Goal: Task Accomplishment & Management: Manage account settings

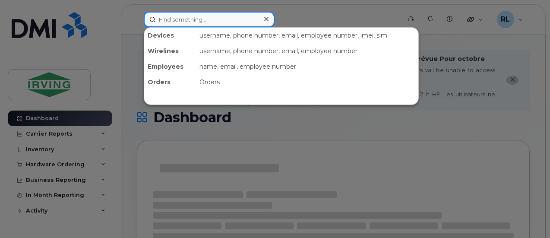
click at [184, 23] on input at bounding box center [209, 20] width 131 height 16
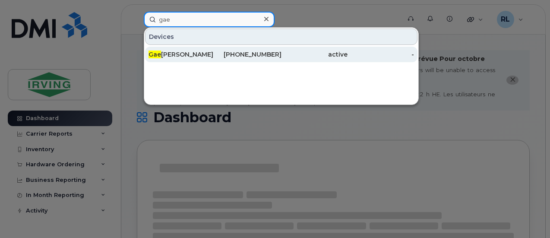
type input "gae"
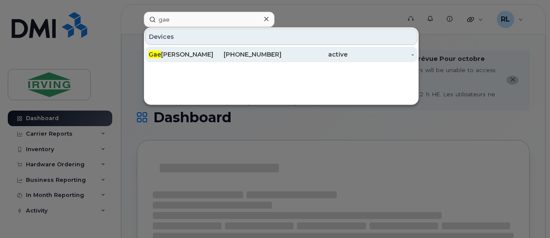
click at [192, 55] on div "Gae tane LeBouthillier" at bounding box center [182, 54] width 67 height 9
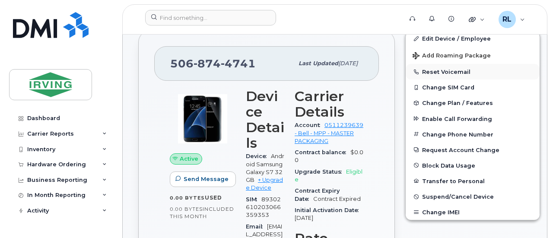
scroll to position [290, 0]
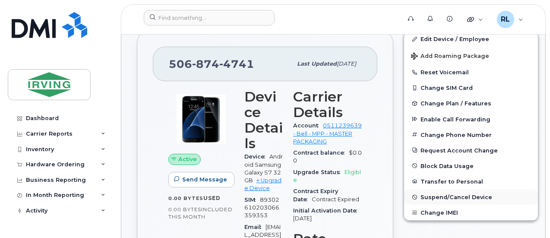
click at [451, 198] on span "Suspend/Cancel Device" at bounding box center [457, 197] width 72 height 6
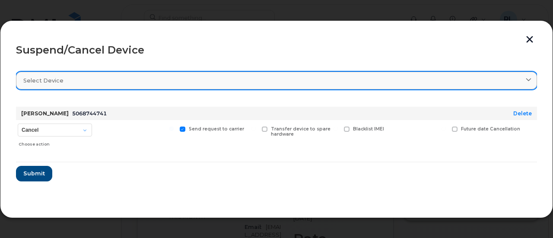
click at [229, 79] on div "Select device" at bounding box center [276, 80] width 506 height 8
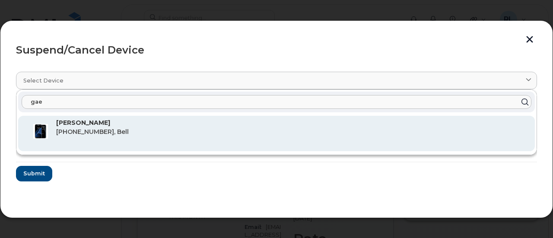
type input "gae"
click at [146, 121] on p "Gaetane LeBouthillier" at bounding box center [292, 122] width 472 height 9
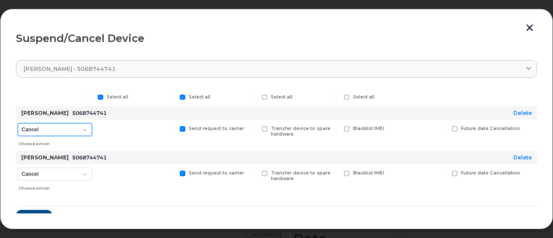
click at [81, 128] on select "Cancel Suspend - Extend Suspension Suspend - Reduced Rate Suspend - Full Rate S…" at bounding box center [55, 129] width 74 height 13
select select "[object Object]"
click at [18, 123] on select "Cancel Suspend - Extend Suspension Suspend - Reduced Rate Suspend - Full Rate S…" at bounding box center [55, 129] width 74 height 13
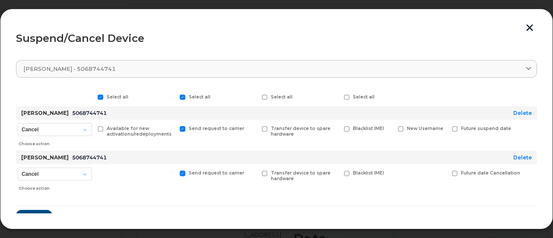
click at [89, 129] on input "Available for new activations/redeployments" at bounding box center [89, 128] width 4 height 4
click at [97, 128] on div "Available for new activations/redeployments" at bounding box center [136, 135] width 80 height 31
click at [99, 127] on span at bounding box center [101, 129] width 6 height 6
click at [92, 127] on input "Available for new activations/redeployments" at bounding box center [89, 128] width 4 height 4
checkbox input "false"
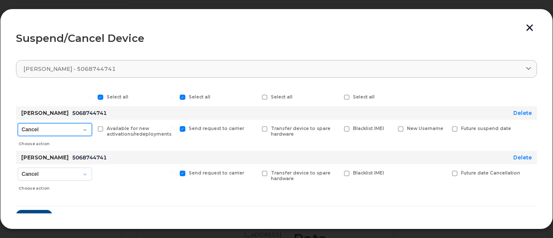
click at [84, 130] on select "Cancel Suspend - Extend Suspension Suspend - Reduced Rate Suspend - Full Rate S…" at bounding box center [55, 129] width 74 height 13
select select "[object Object]"
click at [18, 123] on select "Cancel Suspend - Extend Suspension Suspend - Reduced Rate Suspend - Full Rate S…" at bounding box center [55, 129] width 74 height 13
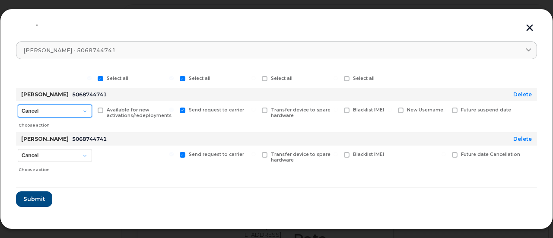
scroll to position [19, 0]
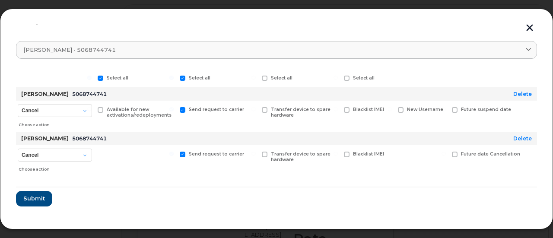
click at [266, 108] on span at bounding box center [265, 110] width 6 height 6
click at [256, 108] on input "Transfer device to spare hardware" at bounding box center [253, 109] width 4 height 4
checkbox input "true"
click at [521, 136] on link "Delete" at bounding box center [522, 138] width 19 height 6
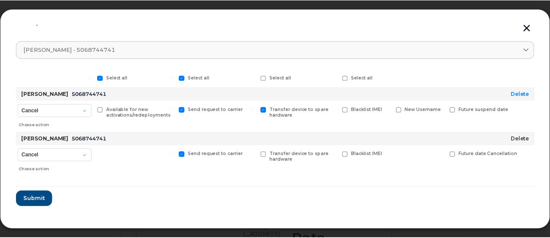
scroll to position [0, 0]
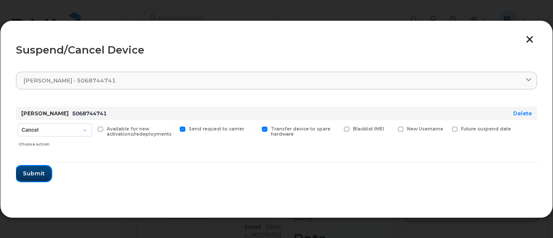
click at [30, 175] on span "Submit" at bounding box center [34, 173] width 22 height 8
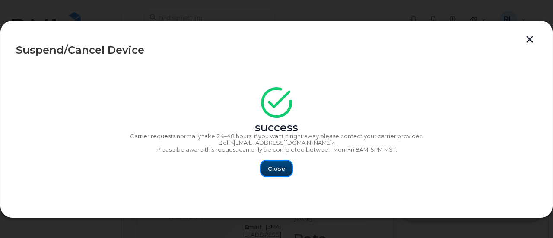
click at [273, 164] on button "Close" at bounding box center [276, 169] width 31 height 16
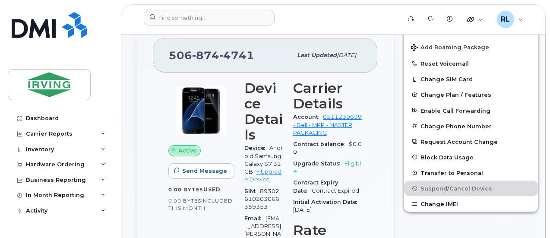
scroll to position [298, 0]
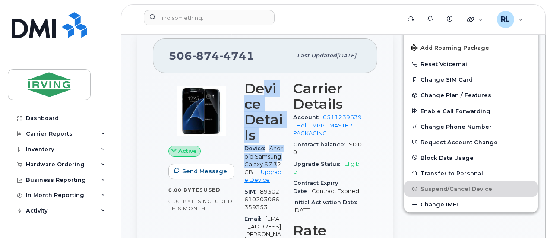
drag, startPoint x: 242, startPoint y: 171, endPoint x: 271, endPoint y: 56, distance: 118.6
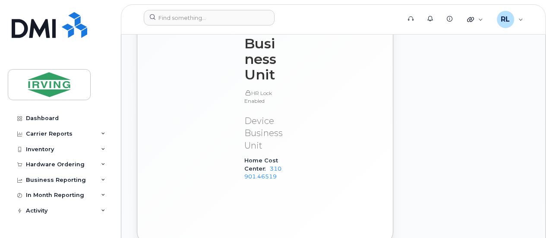
scroll to position [867, 0]
drag, startPoint x: 268, startPoint y: 165, endPoint x: 322, endPoint y: 203, distance: 65.9
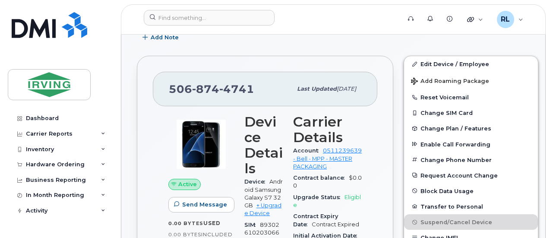
scroll to position [265, 0]
drag, startPoint x: 250, startPoint y: 86, endPoint x: 167, endPoint y: 86, distance: 83.8
click at [167, 86] on div "506 874 4741 Last updated May 06, 2025" at bounding box center [265, 89] width 225 height 35
copy span "506 874 4741"
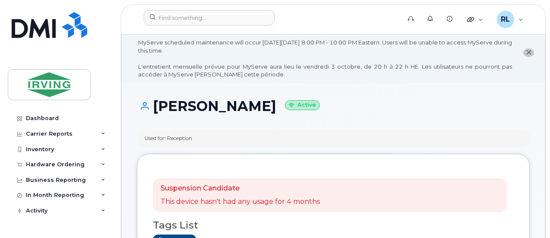
scroll to position [0, 0]
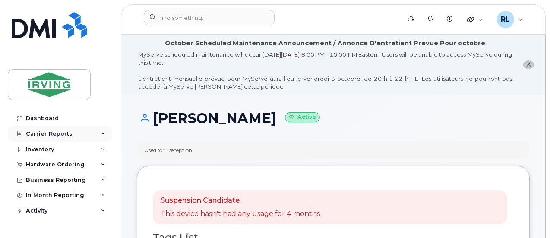
click at [99, 131] on div "Carrier Reports" at bounding box center [60, 134] width 105 height 16
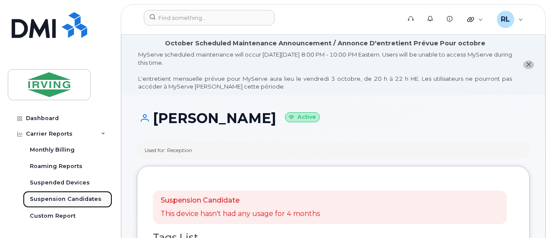
click at [75, 202] on div "Suspension Candidates" at bounding box center [66, 199] width 72 height 8
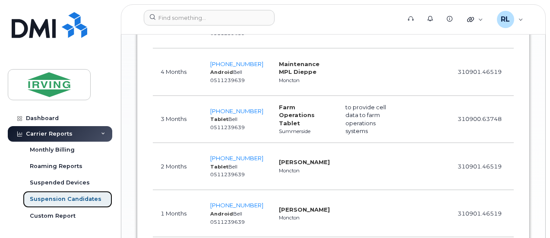
scroll to position [734, 0]
click at [227, 19] on span "506-874-4741" at bounding box center [236, 16] width 53 height 7
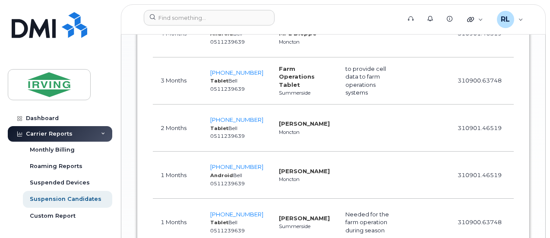
scroll to position [772, 0]
click at [233, 29] on span "506-953-2391" at bounding box center [236, 25] width 53 height 7
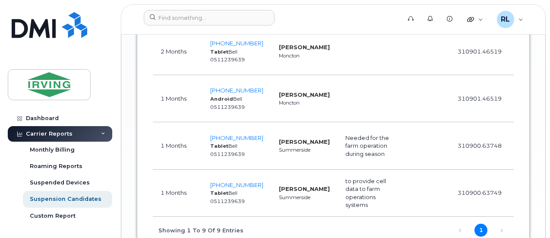
scroll to position [858, 0]
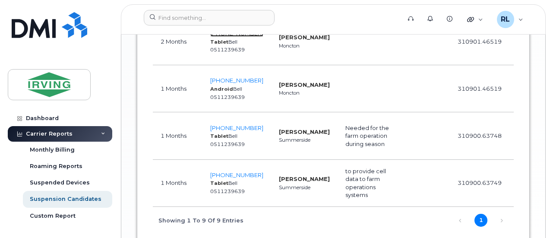
click at [236, 37] on span "506-380-8173" at bounding box center [236, 33] width 53 height 7
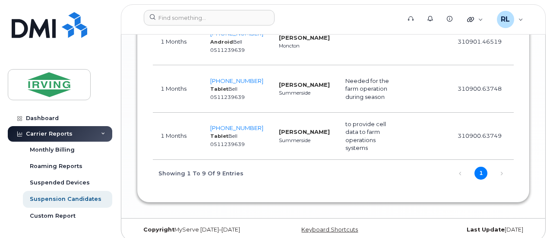
scroll to position [906, 0]
click at [230, 36] on span "506-377-2030" at bounding box center [236, 32] width 53 height 7
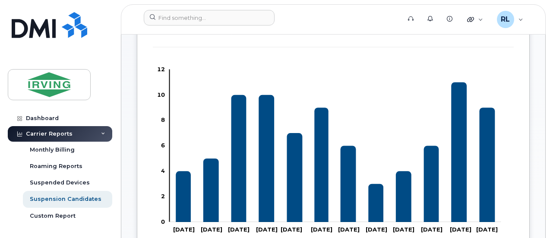
scroll to position [220, 0]
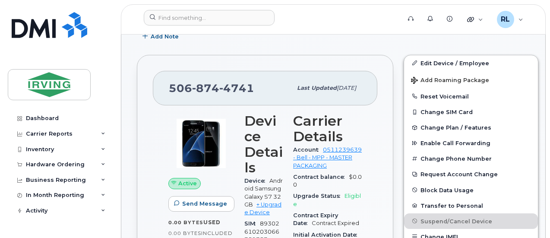
scroll to position [338, 0]
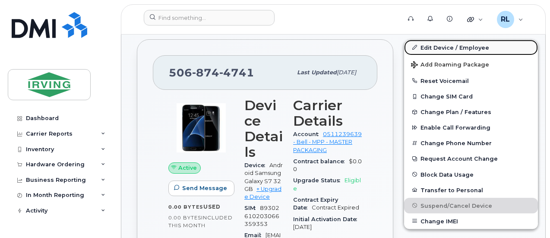
click at [433, 44] on link "Edit Device / Employee" at bounding box center [471, 48] width 134 height 16
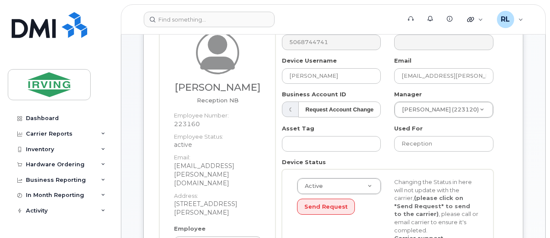
scroll to position [172, 0]
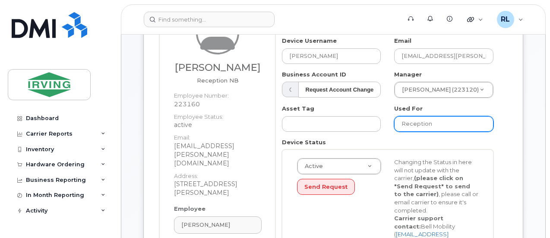
click at [415, 120] on input "Reception" at bounding box center [443, 124] width 99 height 16
click at [449, 121] on input "Reception" at bounding box center [443, 124] width 99 height 16
type input "R"
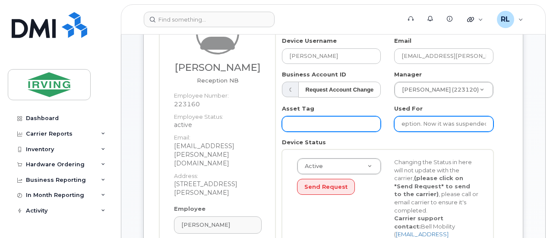
scroll to position [0, 0]
drag, startPoint x: 427, startPoint y: 122, endPoint x: 359, endPoint y: 124, distance: 67.4
click at [359, 124] on div "Number 5068744741 City Device Username Gaetane LeBouthillier Email lebouthillie…" at bounding box center [388, 145] width 225 height 284
click at [403, 123] on input "line used during covid for reception. Now it was suspended." at bounding box center [443, 124] width 99 height 16
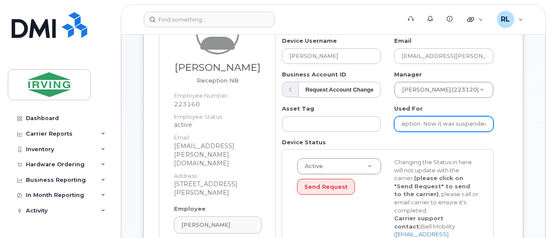
drag, startPoint x: 428, startPoint y: 124, endPoint x: 506, endPoint y: 131, distance: 78.9
click at [506, 131] on div "Number 5068744741 City Device Username Gaetane LeBouthillier Email lebouthillie…" at bounding box center [392, 151] width 232 height 297
click at [488, 124] on input "line used during covid for reception. Now it was suspended." at bounding box center [443, 124] width 99 height 16
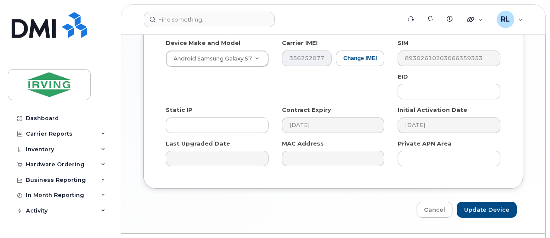
scroll to position [658, 0]
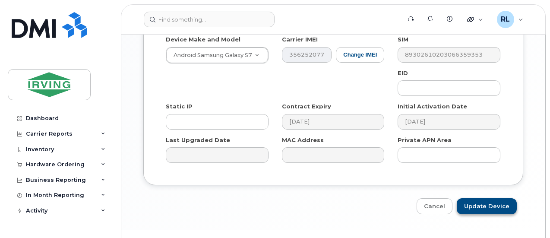
type input "line used during covid for reception. Now it was suspended. Not needed anymore.…"
click at [504, 198] on input "Update Device" at bounding box center [487, 206] width 60 height 16
type input "Saving..."
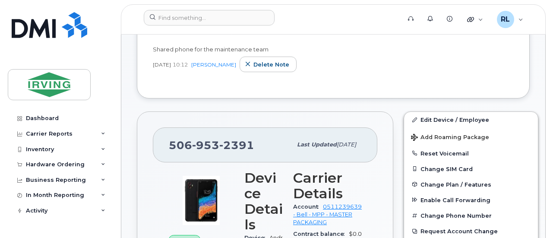
scroll to position [266, 0]
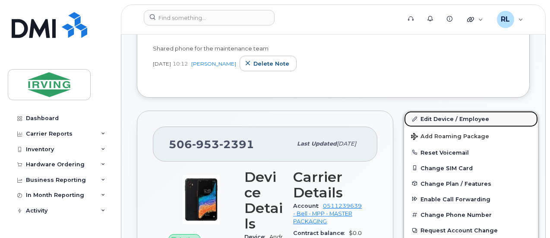
click at [412, 117] on icon at bounding box center [414, 119] width 5 height 5
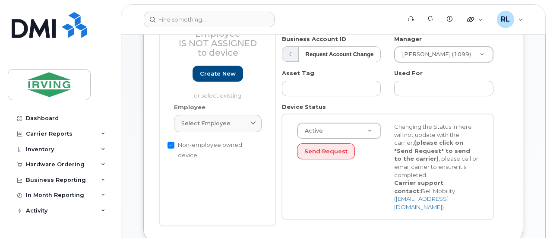
scroll to position [208, 0]
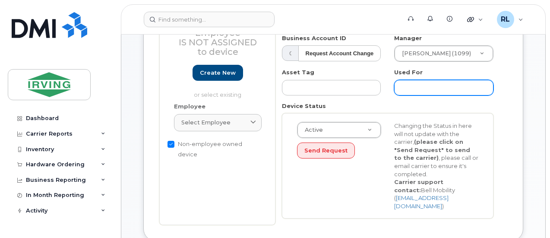
click at [409, 84] on input "text" at bounding box center [443, 88] width 99 height 16
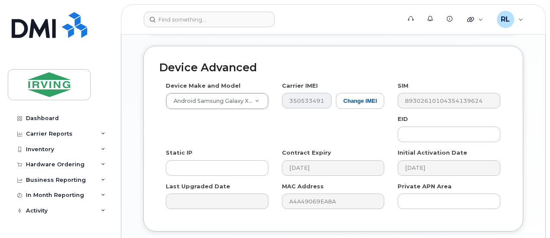
scroll to position [628, 0]
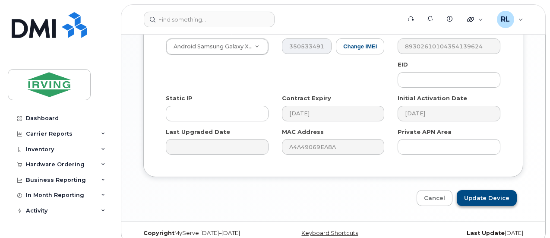
type input "line in review by maintenance team to confirm if needed or not."
click at [486, 190] on input "Update Device" at bounding box center [487, 198] width 60 height 16
type input "Saving..."
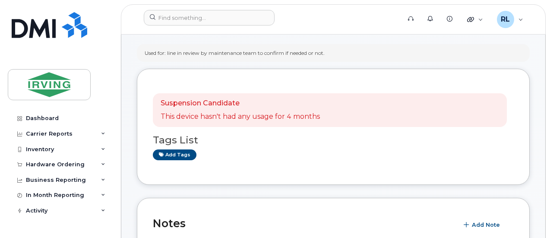
scroll to position [98, 0]
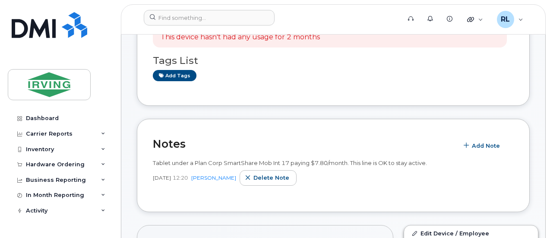
scroll to position [234, 0]
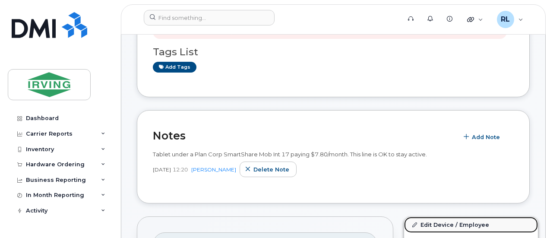
click at [444, 222] on link "Edit Device / Employee" at bounding box center [471, 225] width 134 height 16
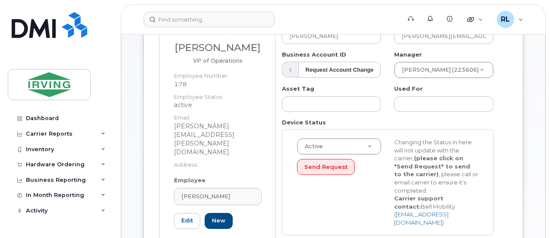
scroll to position [198, 0]
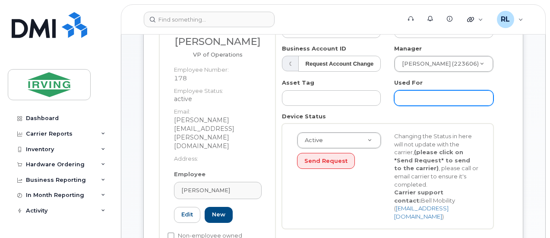
click at [405, 95] on input "text" at bounding box center [443, 98] width 99 height 16
type input "u"
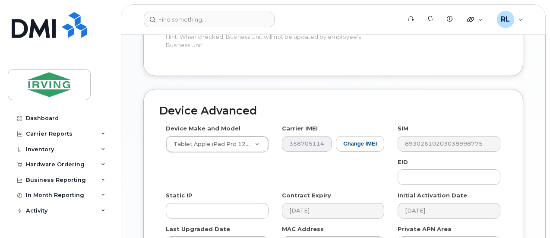
scroll to position [630, 0]
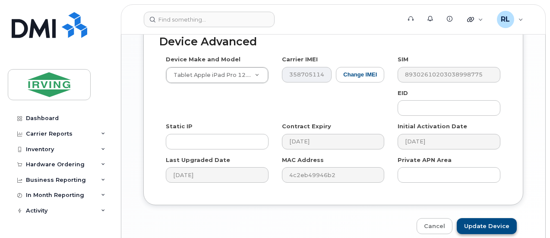
type input "VP operations tablet"
click at [473, 218] on input "Update Device" at bounding box center [487, 226] width 60 height 16
type input "Saving..."
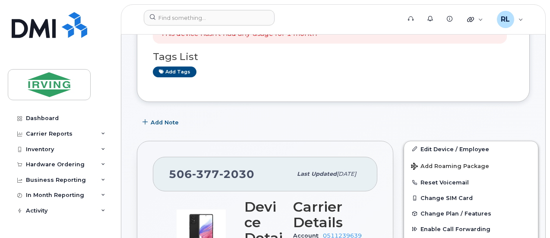
scroll to position [156, 0]
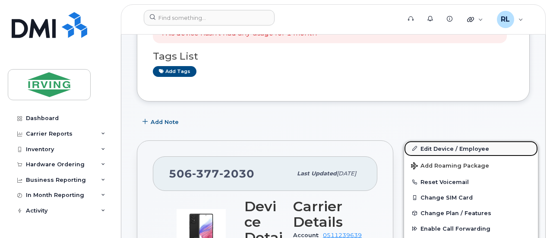
click at [436, 146] on link "Edit Device / Employee" at bounding box center [471, 149] width 134 height 16
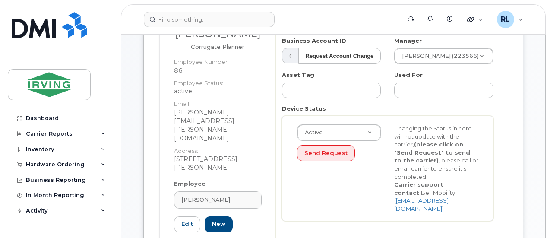
scroll to position [215, 0]
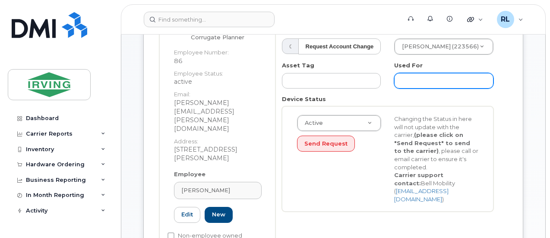
click at [409, 80] on input "text" at bounding box center [443, 81] width 99 height 16
click at [408, 82] on input "Line in review. only one month of no usage." at bounding box center [443, 81] width 99 height 16
click at [409, 82] on input "Line in review. only one month of no usage." at bounding box center [443, 81] width 99 height 16
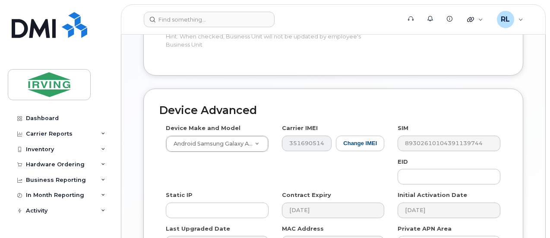
scroll to position [638, 0]
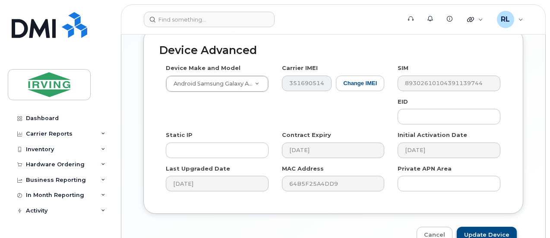
type input "Line in review. Only one month of no usage."
click at [483, 227] on input "Update Device" at bounding box center [487, 235] width 60 height 16
type input "Saving..."
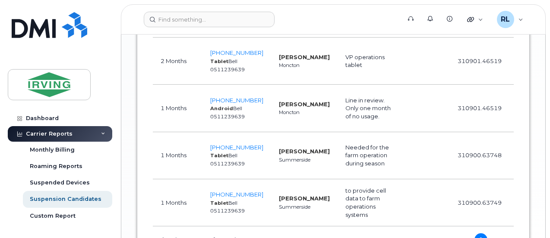
scroll to position [848, 0]
drag, startPoint x: 320, startPoint y: 130, endPoint x: 359, endPoint y: 158, distance: 47.9
click at [359, 131] on td "Line in review. Only one month of no usage." at bounding box center [369, 107] width 63 height 47
copy td "Line in review. Only one month of no usage."
drag, startPoint x: 322, startPoint y: 89, endPoint x: 350, endPoint y: 113, distance: 37.1
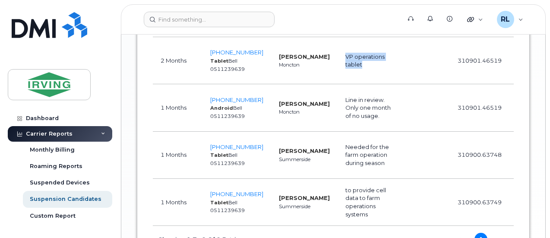
click at [350, 84] on td "VP operations tablet" at bounding box center [369, 60] width 63 height 47
copy td "VP operations tablet"
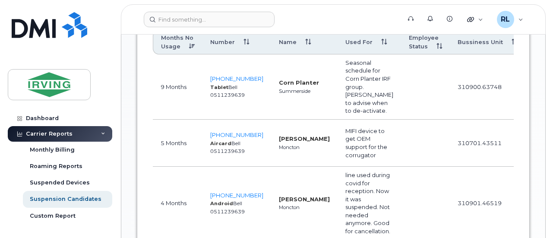
scroll to position [551, 0]
drag, startPoint x: 323, startPoint y: 134, endPoint x: 356, endPoint y: 168, distance: 47.3
click at [356, 167] on td "MIFI device to get OEM support for the corrugator" at bounding box center [369, 143] width 63 height 47
copy td "MIFI device to get OEM support for the corrugator"
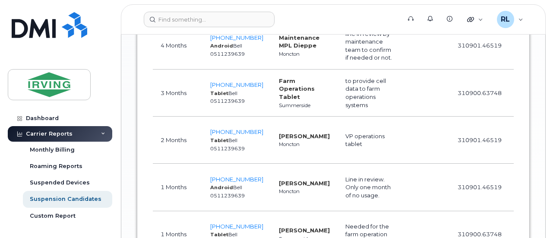
scroll to position [770, 0]
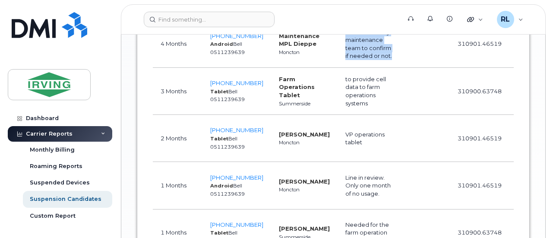
drag, startPoint x: 321, startPoint y: 46, endPoint x: 345, endPoint y: 91, distance: 51.0
click at [345, 68] on td "line in review by maintenance team to confirm if needed or not." at bounding box center [369, 44] width 63 height 47
copy td "line in review by maintenance team to confirm if needed or not."
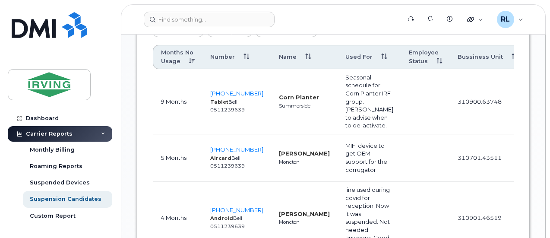
scroll to position [536, 0]
drag, startPoint x: 322, startPoint y: 69, endPoint x: 346, endPoint y: 135, distance: 70.9
click at [346, 135] on td "Seasonal schedule for Corn Planter IRF group. [PERSON_NAME] to advise when to d…" at bounding box center [369, 102] width 63 height 65
copy td "Seasonal schedule for Corn Planter IRF group. [PERSON_NAME] to advise when to d…"
click at [401, 134] on td at bounding box center [425, 102] width 49 height 65
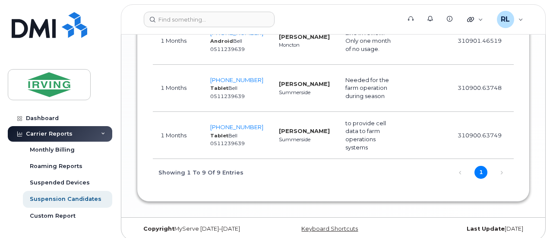
scroll to position [916, 0]
drag, startPoint x: 323, startPoint y: 106, endPoint x: 346, endPoint y: 139, distance: 40.9
click at [346, 111] on td "Needed for the farm operation during season" at bounding box center [369, 87] width 63 height 47
copy td "Needed for the farm operation during season"
drag, startPoint x: 321, startPoint y: 157, endPoint x: 357, endPoint y: 191, distance: 48.9
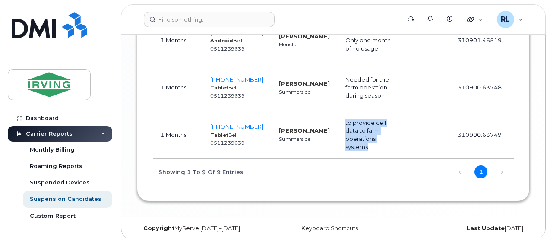
click at [357, 158] on td "to provide cell data to farm operations systems" at bounding box center [369, 134] width 63 height 47
copy td "to provide cell data to farm operations systems"
click at [401, 158] on td at bounding box center [425, 134] width 49 height 47
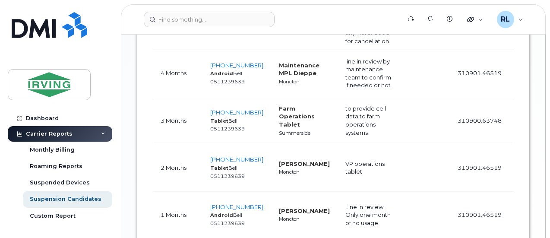
scroll to position [740, 0]
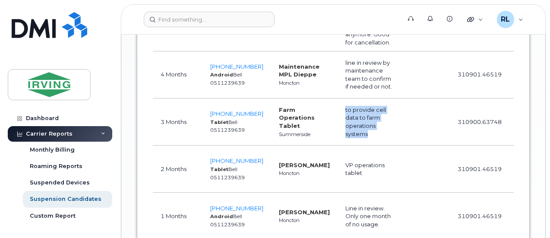
drag, startPoint x: 321, startPoint y: 138, endPoint x: 352, endPoint y: 176, distance: 49.2
click at [352, 146] on td "to provide cell data to farm operations systems" at bounding box center [369, 121] width 63 height 47
copy td "to provide cell data to farm operations systems"
click at [401, 193] on td at bounding box center [425, 169] width 49 height 47
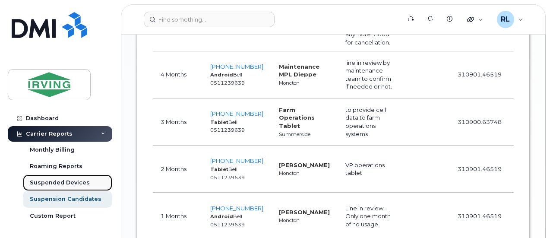
click at [50, 182] on div "Suspended Devices" at bounding box center [60, 183] width 60 height 8
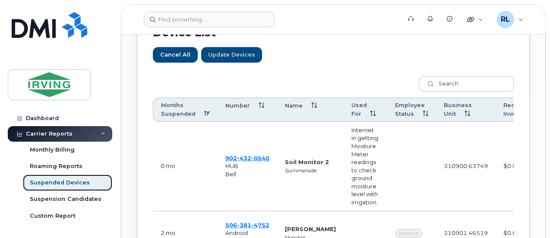
scroll to position [409, 0]
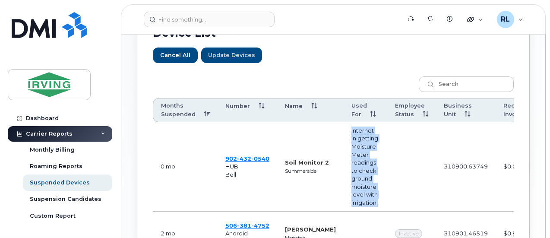
drag, startPoint x: 329, startPoint y: 54, endPoint x: 362, endPoint y: 130, distance: 82.2
click at [362, 130] on td "Internet in getting Moisture Meter readings to check ground moisture level with…" at bounding box center [366, 166] width 44 height 89
copy td "Internet in getting Moisture Meter readings to check ground moisture level with…"
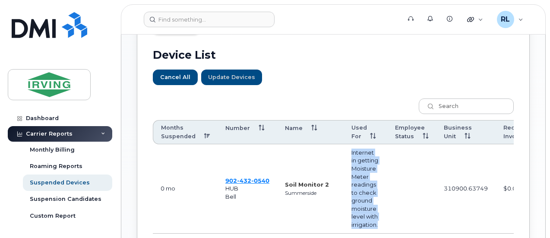
scroll to position [387, 0]
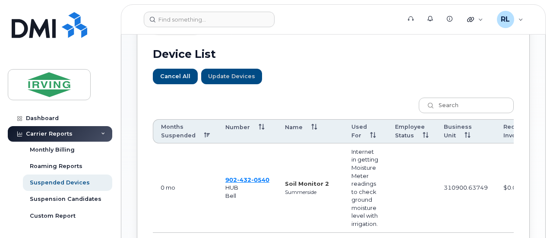
click at [401, 143] on td at bounding box center [411, 187] width 49 height 89
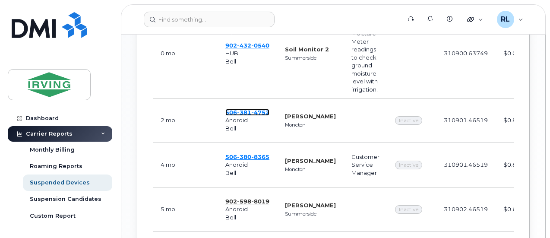
scroll to position [522, 0]
click at [237, 197] on span "598" at bounding box center [244, 200] width 14 height 7
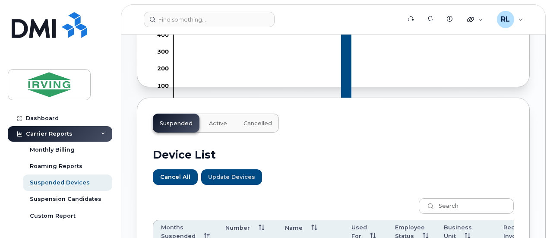
scroll to position [293, 0]
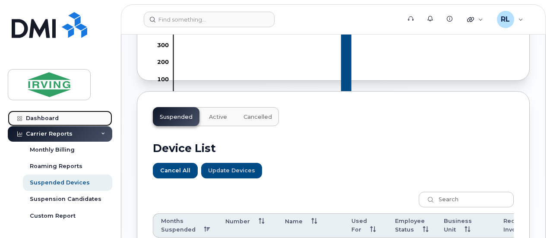
click at [51, 116] on div "Dashboard" at bounding box center [42, 118] width 33 height 7
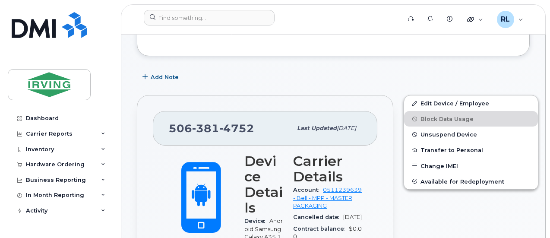
scroll to position [170, 0]
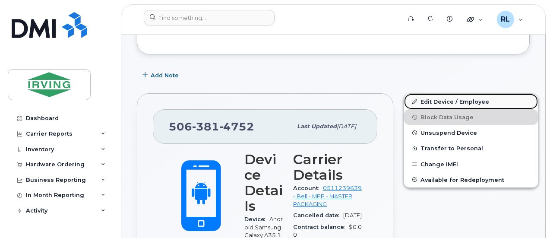
click at [418, 102] on link "Edit Device / Employee" at bounding box center [471, 102] width 134 height 16
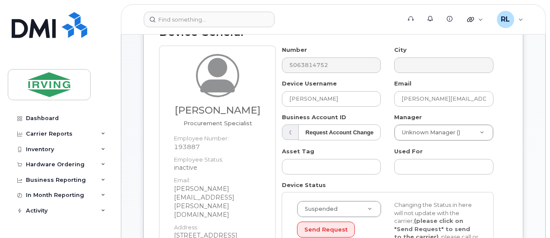
scroll to position [132, 0]
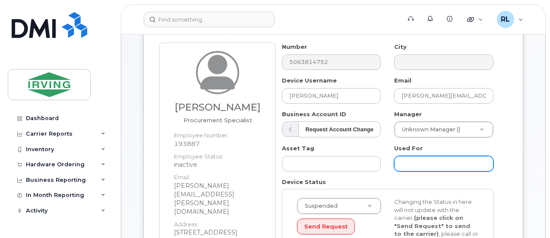
click at [411, 160] on input "text" at bounding box center [443, 164] width 99 height 16
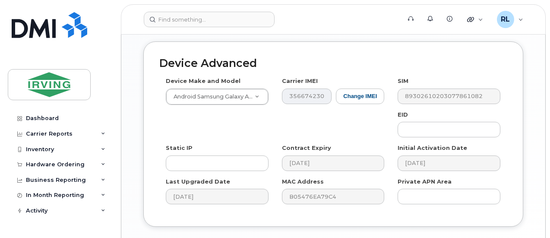
scroll to position [654, 0]
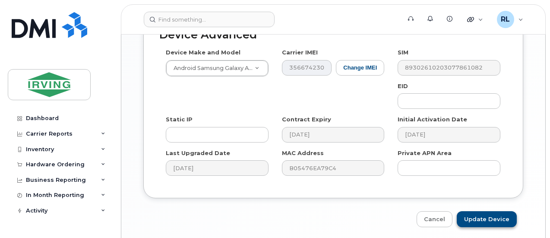
type input "Procurement Specialist position"
click at [486, 211] on input "Update Device" at bounding box center [487, 219] width 60 height 16
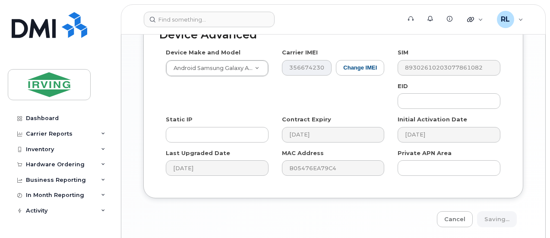
type input "Saving..."
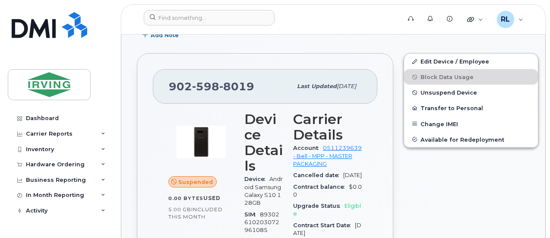
scroll to position [285, 0]
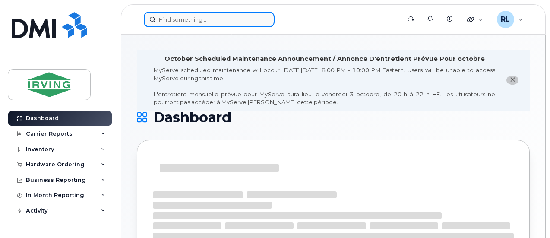
click at [168, 19] on input at bounding box center [209, 20] width 131 height 16
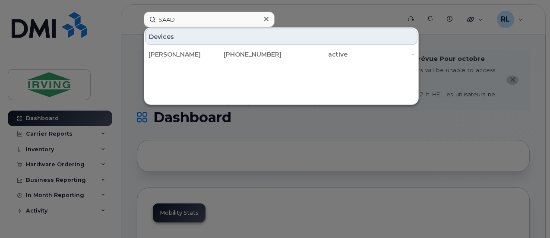
click at [382, 106] on div at bounding box center [275, 119] width 550 height 238
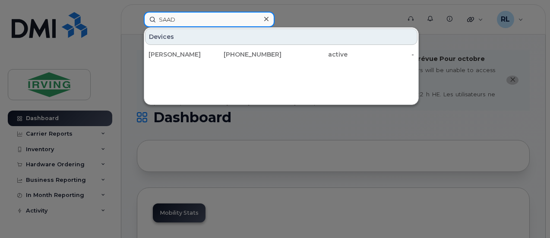
click at [218, 20] on input "SAAD" at bounding box center [209, 20] width 131 height 16
type input "S"
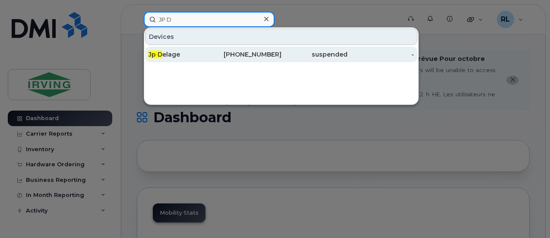
type input "JP D"
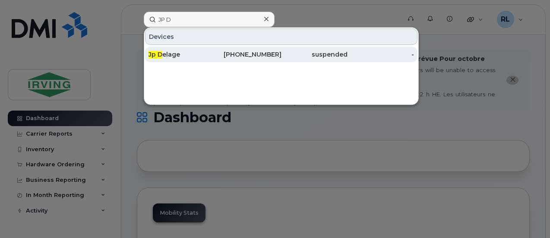
click at [223, 53] on div "902-598-8019" at bounding box center [248, 54] width 67 height 9
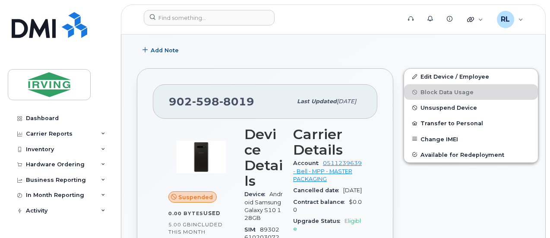
scroll to position [272, 0]
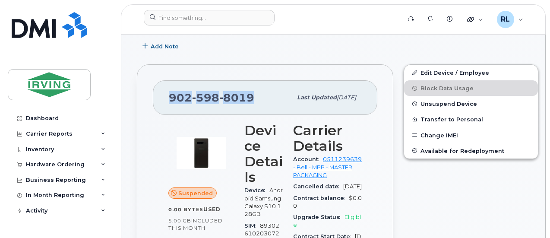
drag, startPoint x: 250, startPoint y: 96, endPoint x: 158, endPoint y: 96, distance: 92.4
click at [158, 96] on div "902 598 8019 Last updated Apr 22, 2025" at bounding box center [265, 97] width 225 height 35
copy span "902 598 8019"
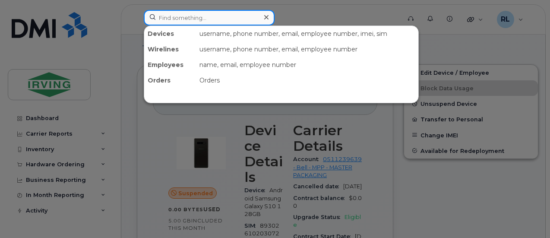
click at [210, 16] on input at bounding box center [209, 18] width 131 height 16
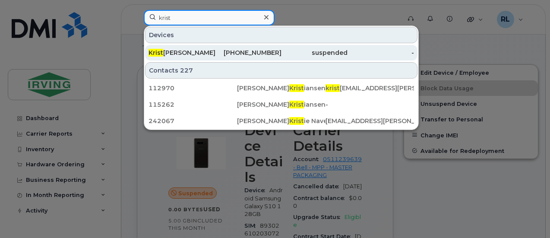
type input "krist"
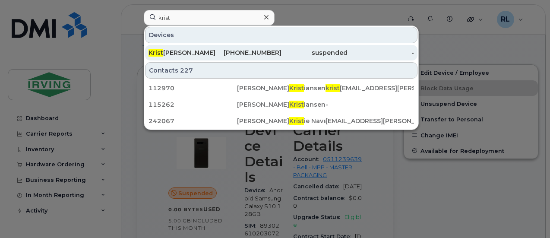
click at [191, 52] on div "Krist ina Randall" at bounding box center [182, 52] width 67 height 9
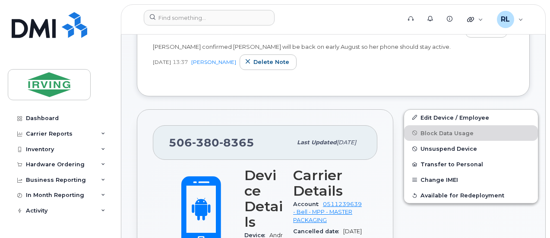
scroll to position [260, 0]
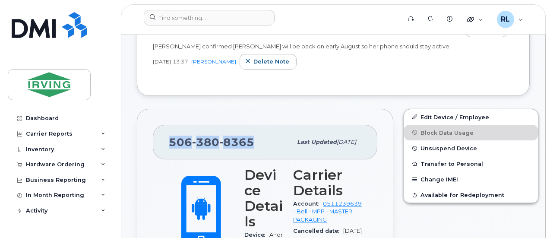
drag, startPoint x: 254, startPoint y: 143, endPoint x: 156, endPoint y: 138, distance: 98.2
click at [156, 138] on div "[PHONE_NUMBER] Last updated [DATE]" at bounding box center [265, 142] width 225 height 35
copy span "[PHONE_NUMBER]"
